Goal: Navigation & Orientation: Find specific page/section

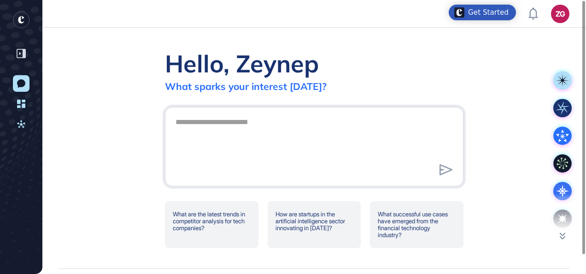
scroll to position [0, 0]
click at [23, 101] on icon at bounding box center [21, 104] width 8 height 8
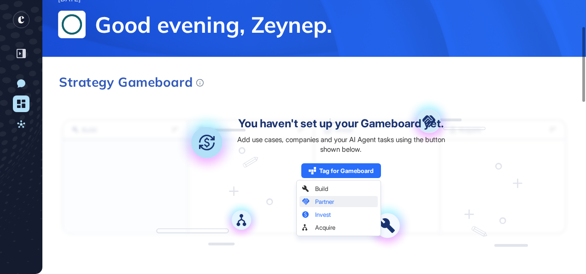
scroll to position [64, 0]
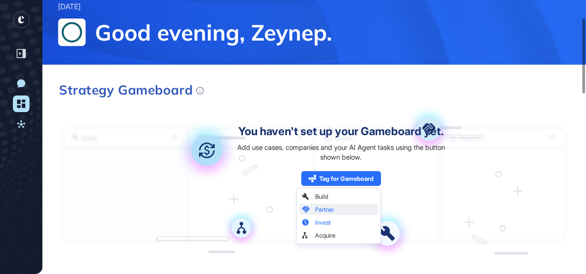
click at [24, 17] on rect "entrapeer-logo" at bounding box center [21, 20] width 17 height 17
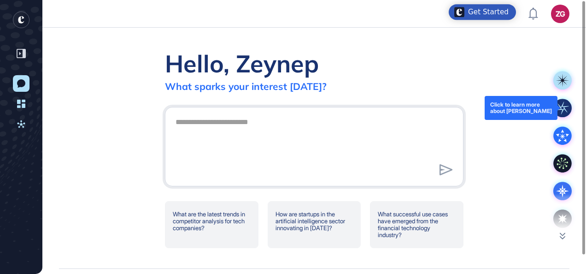
click at [567, 112] on icon at bounding box center [562, 108] width 12 height 12
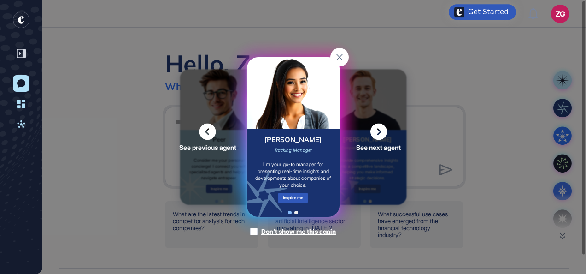
click at [521, 70] on div "See previous agent See next agent Peer Engagement Manager Consider me your pers…" at bounding box center [293, 137] width 586 height 274
click at [341, 55] on icon at bounding box center [339, 57] width 6 height 6
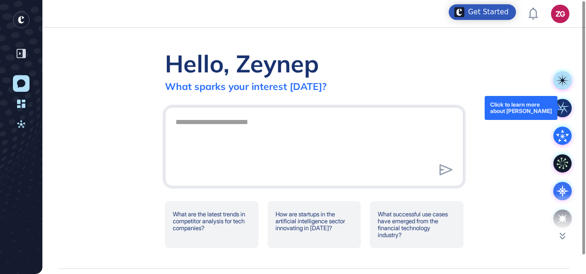
click at [559, 105] on icon at bounding box center [562, 108] width 12 height 12
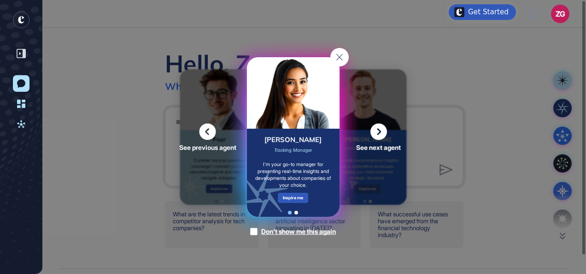
click at [292, 110] on img at bounding box center [293, 93] width 93 height 72
click at [340, 49] on rect at bounding box center [339, 57] width 18 height 18
